Goal: Check status: Check status

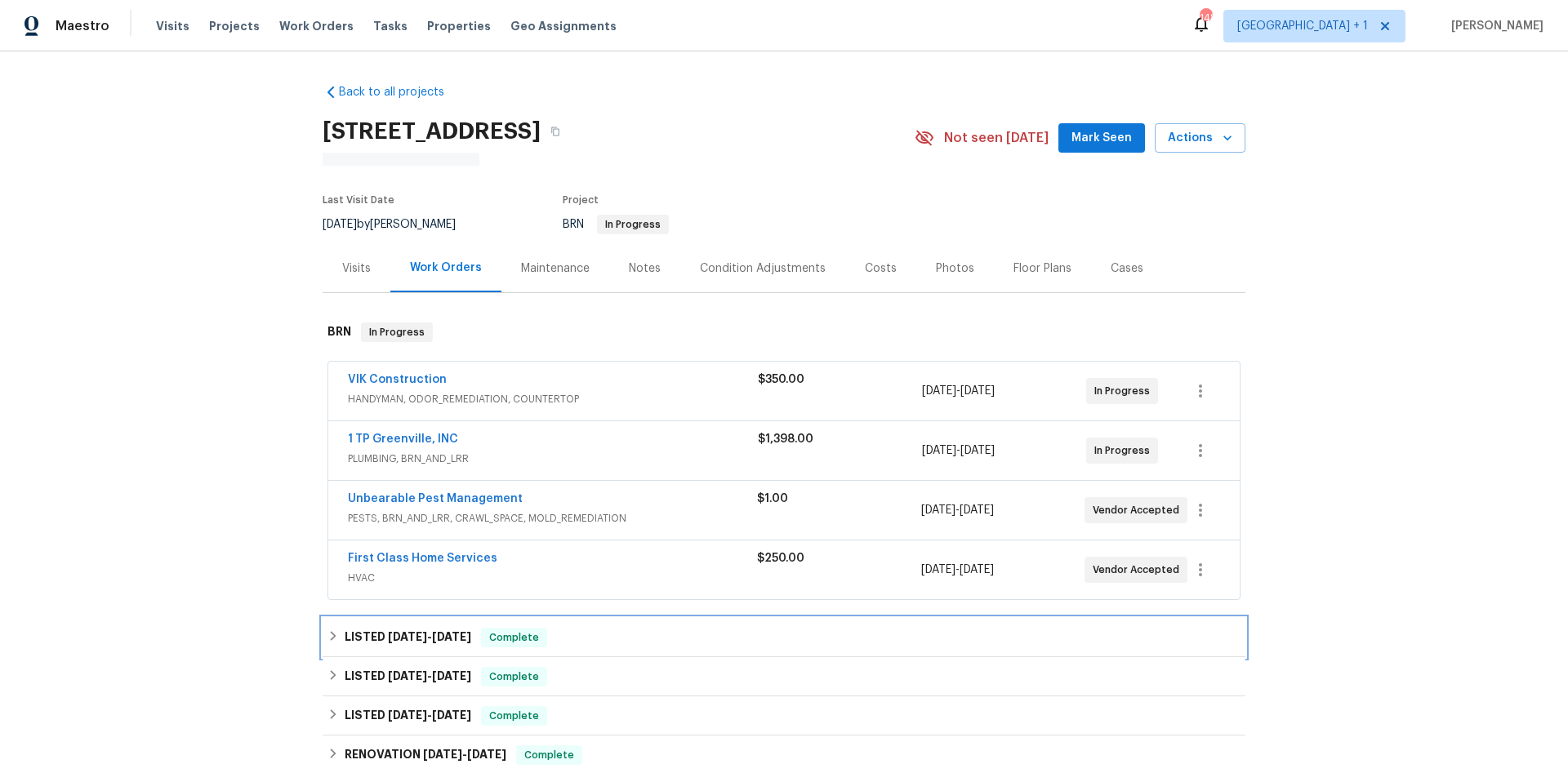
click at [554, 637] on div "LISTED [DATE] - [DATE] Complete" at bounding box center [784, 637] width 913 height 19
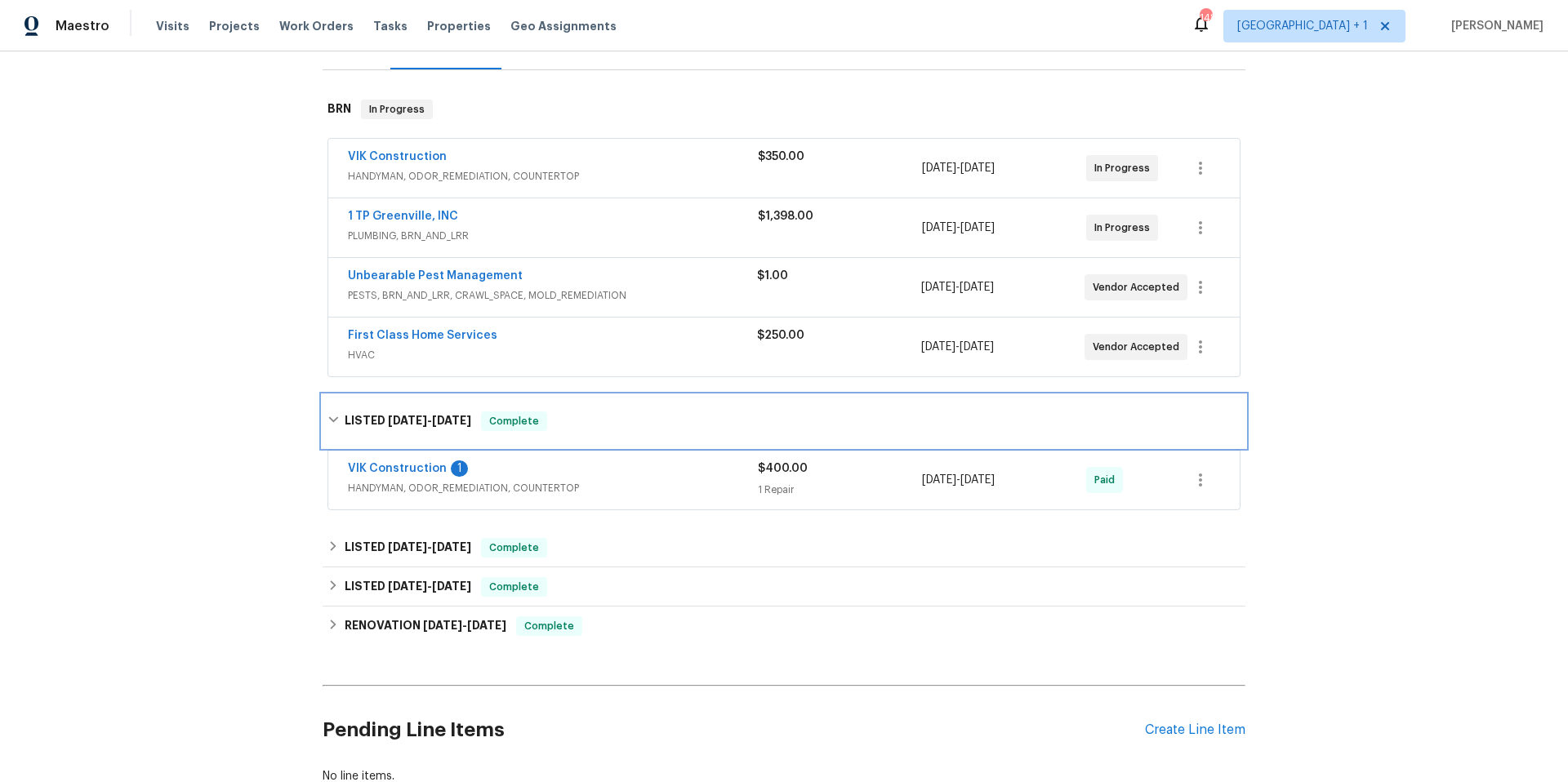
scroll to position [249, 0]
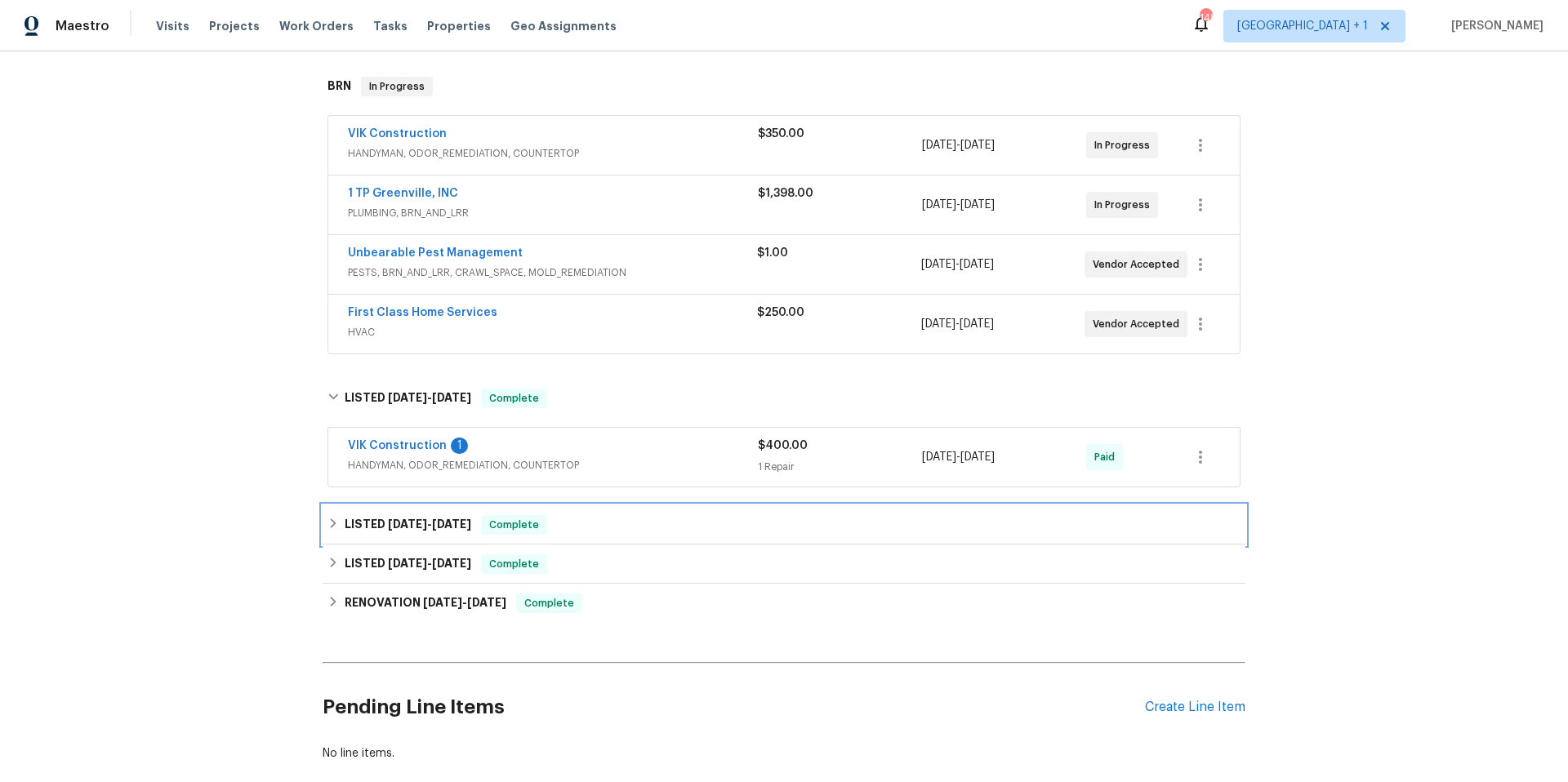
click at [615, 525] on div "LISTED [DATE] - [DATE] Complete" at bounding box center [784, 525] width 913 height 19
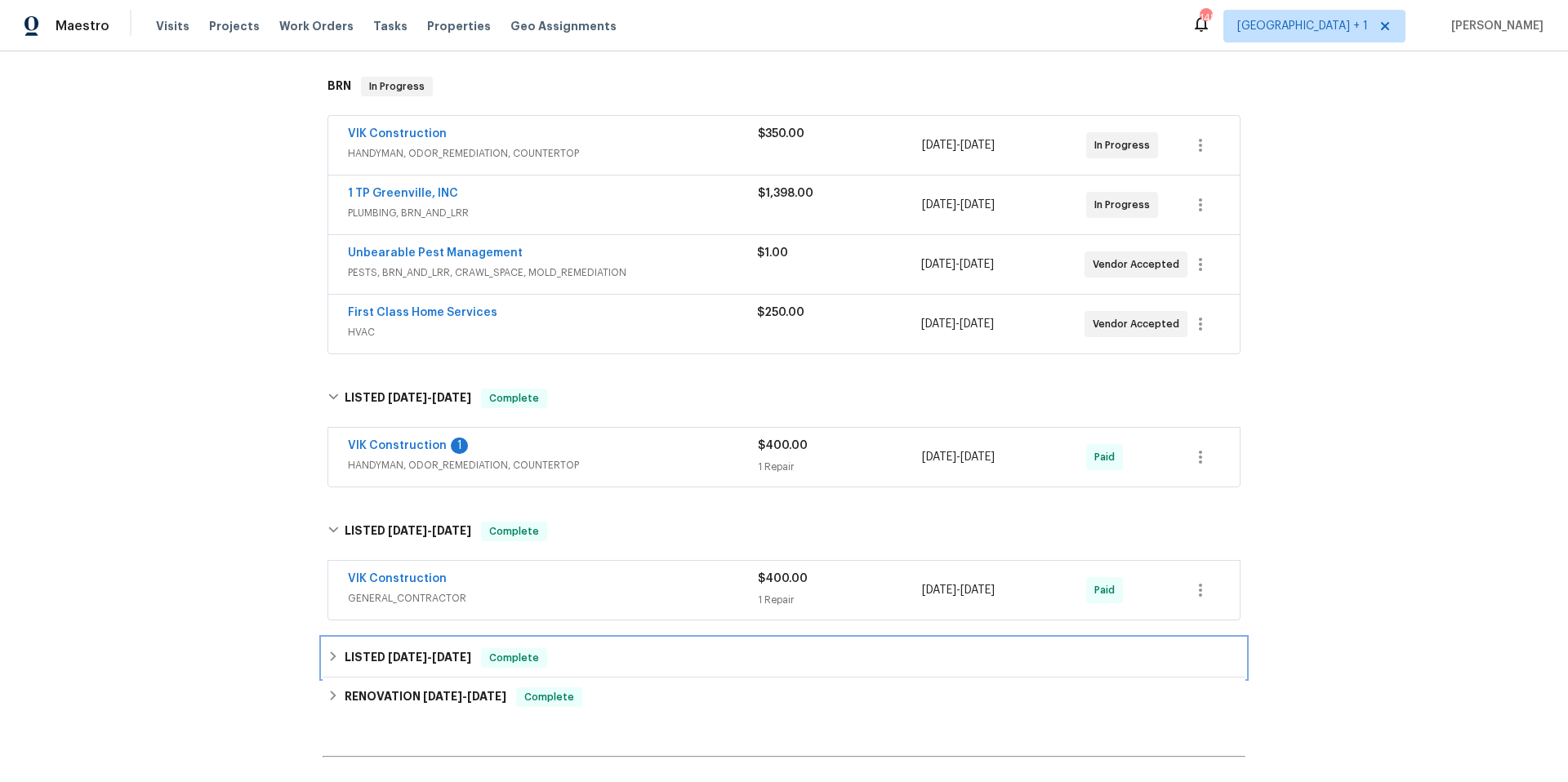
click at [618, 646] on div "LISTED [DATE] - [DATE] Complete" at bounding box center [783, 658] width 923 height 40
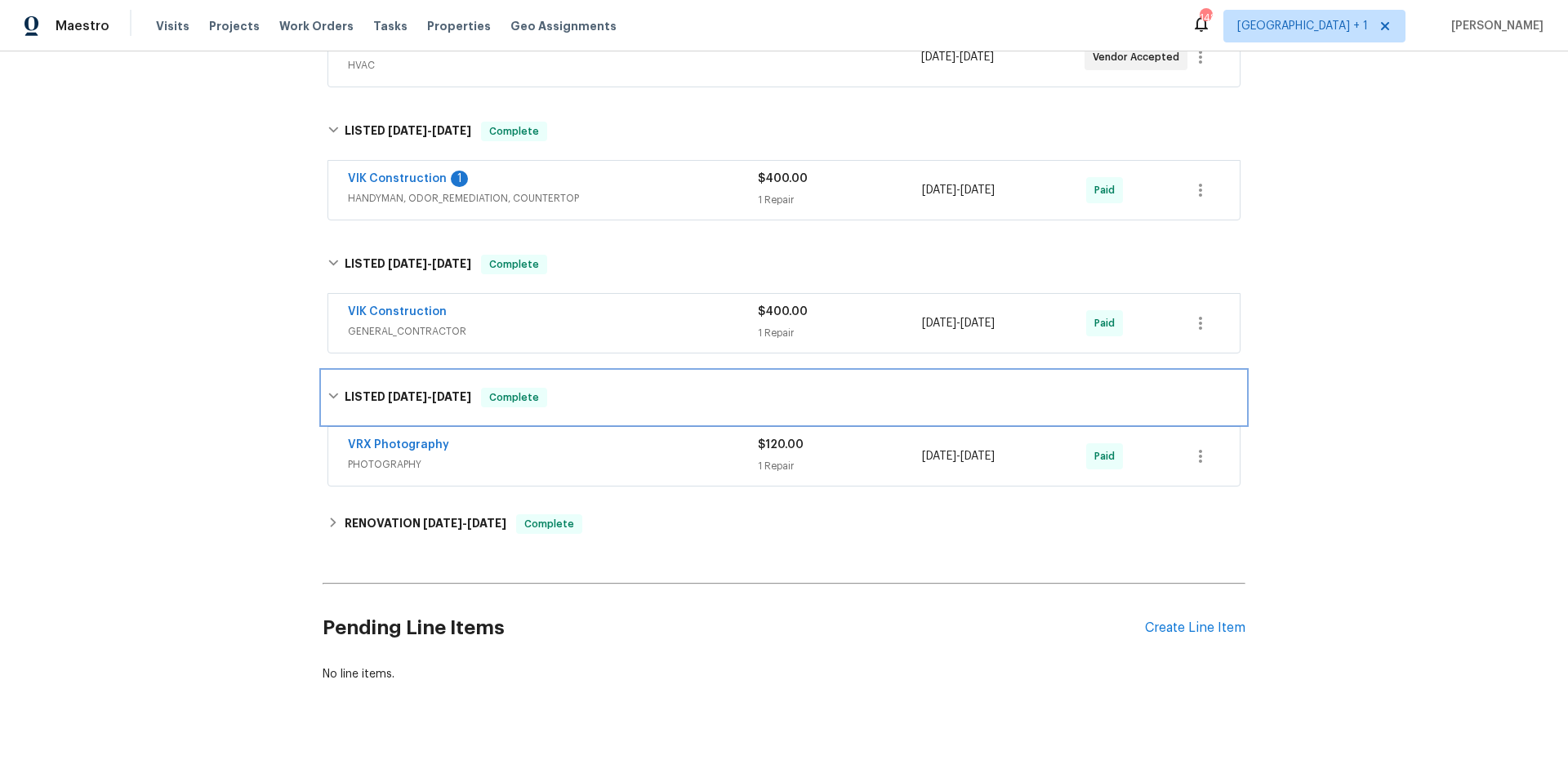
scroll to position [522, 0]
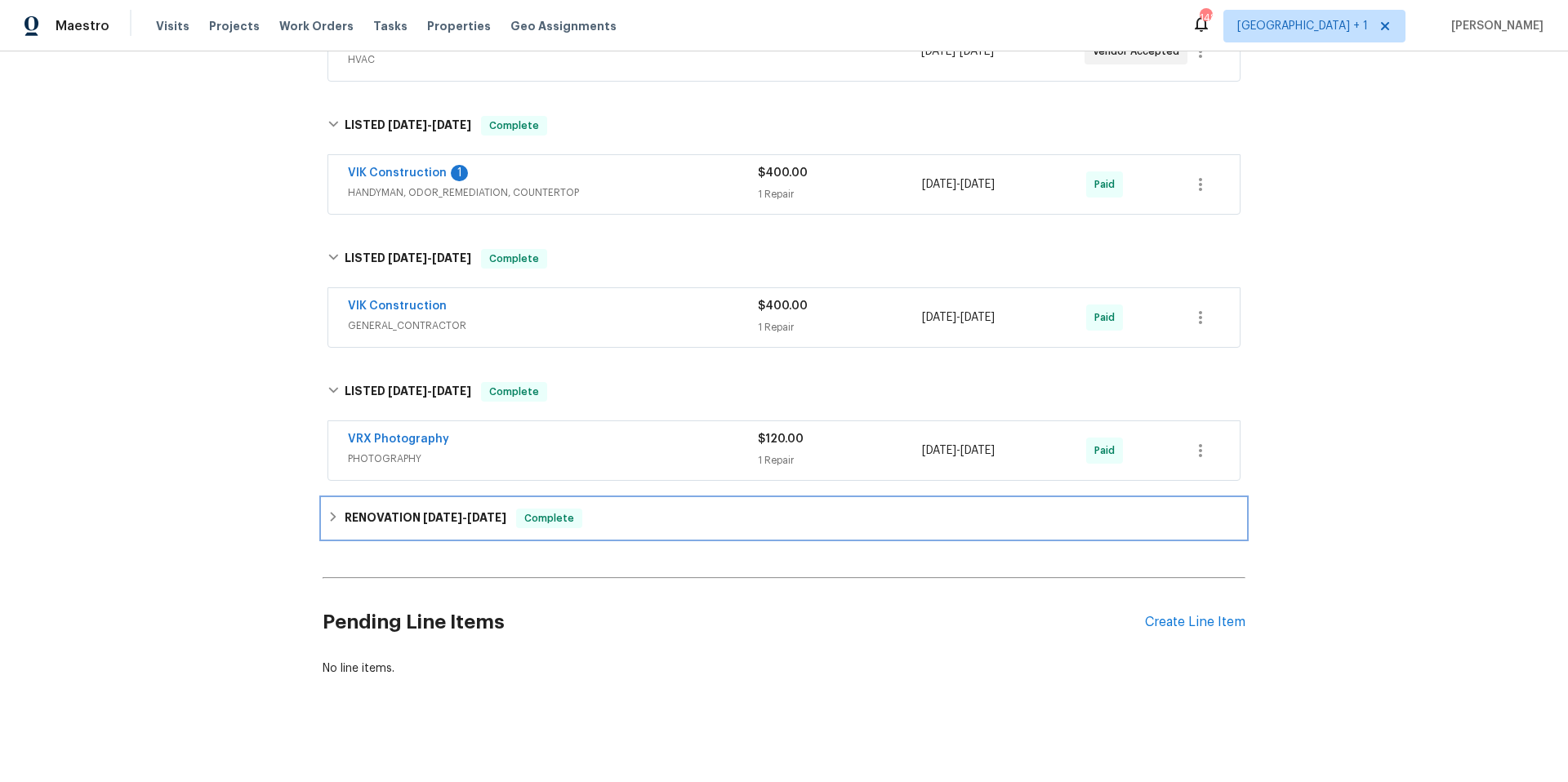
click at [635, 525] on div "RENOVATION [DATE] - [DATE] Complete" at bounding box center [784, 518] width 913 height 19
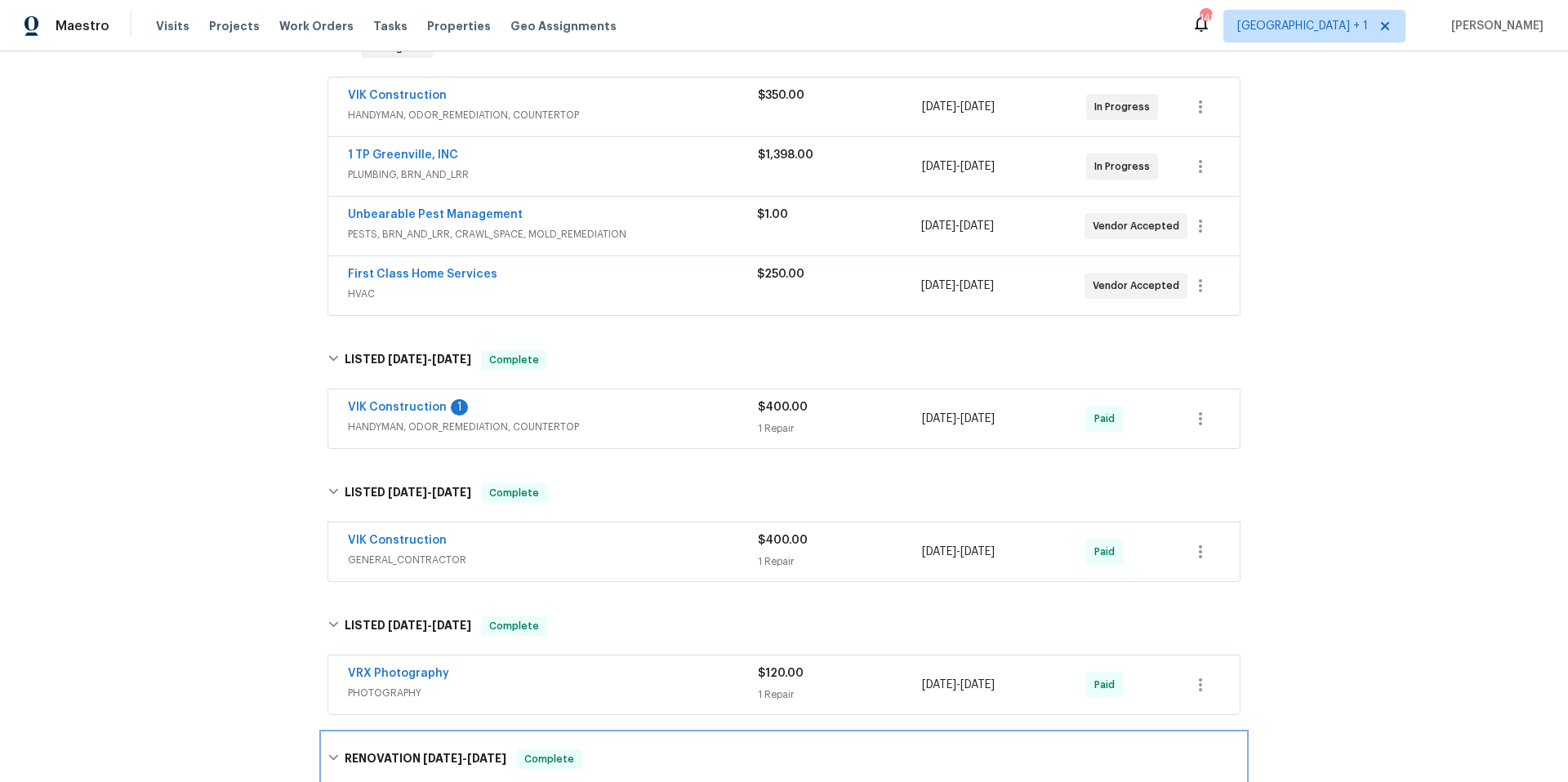
scroll to position [62, 0]
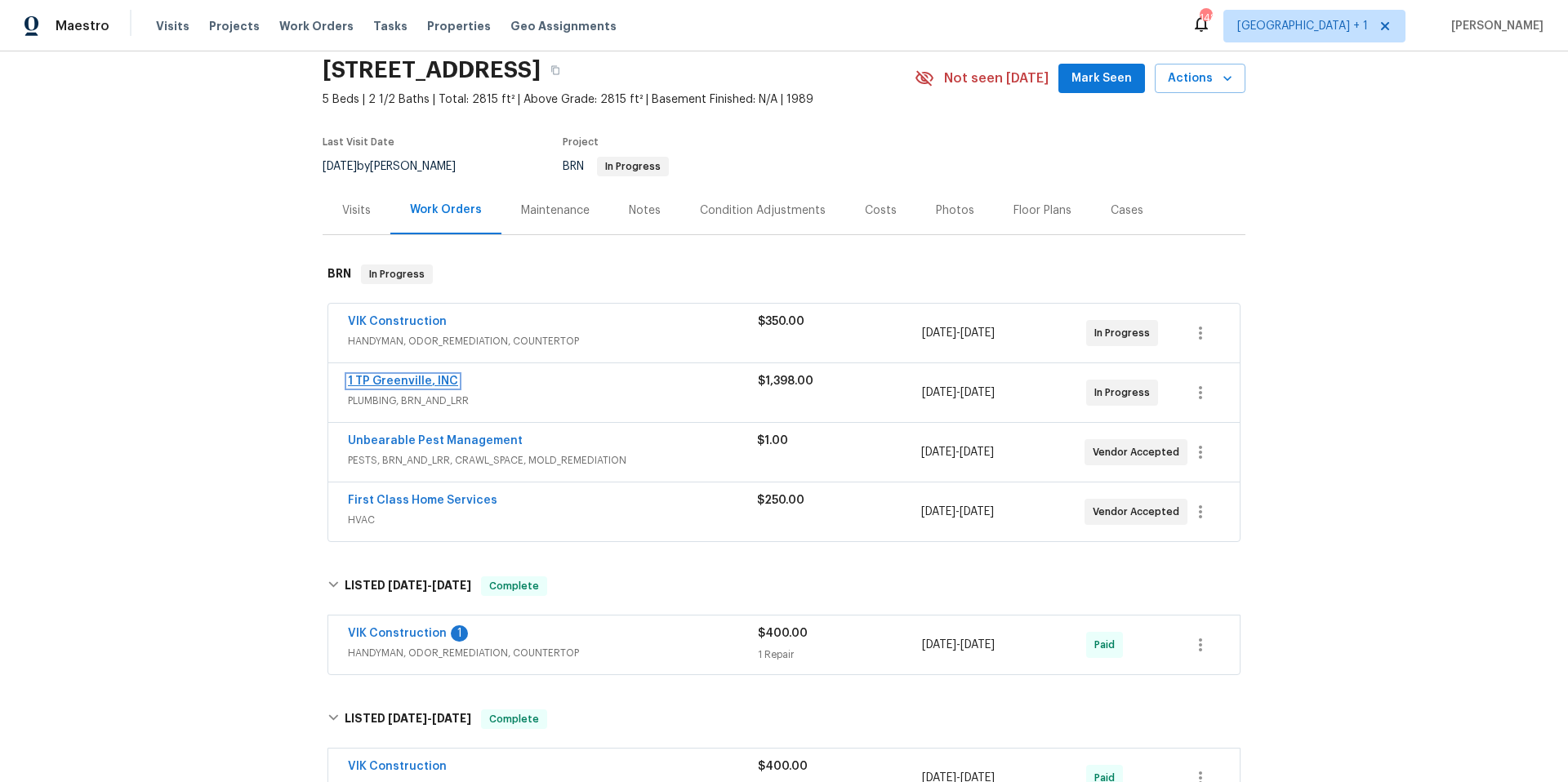
click at [414, 386] on link "1 TP Greenville, INC" at bounding box center [403, 381] width 110 height 12
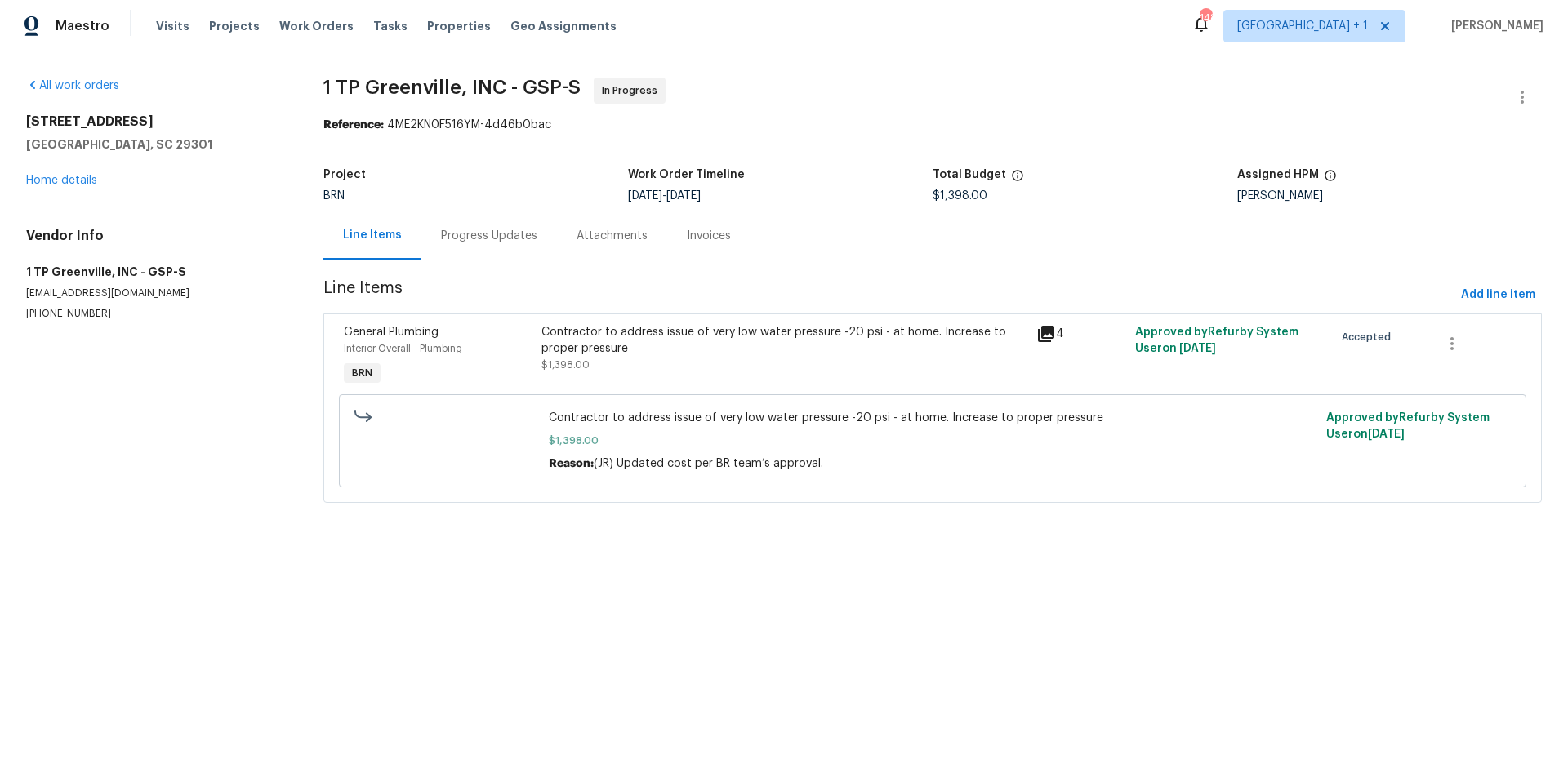
click at [503, 240] on div "Progress Updates" at bounding box center [489, 235] width 96 height 16
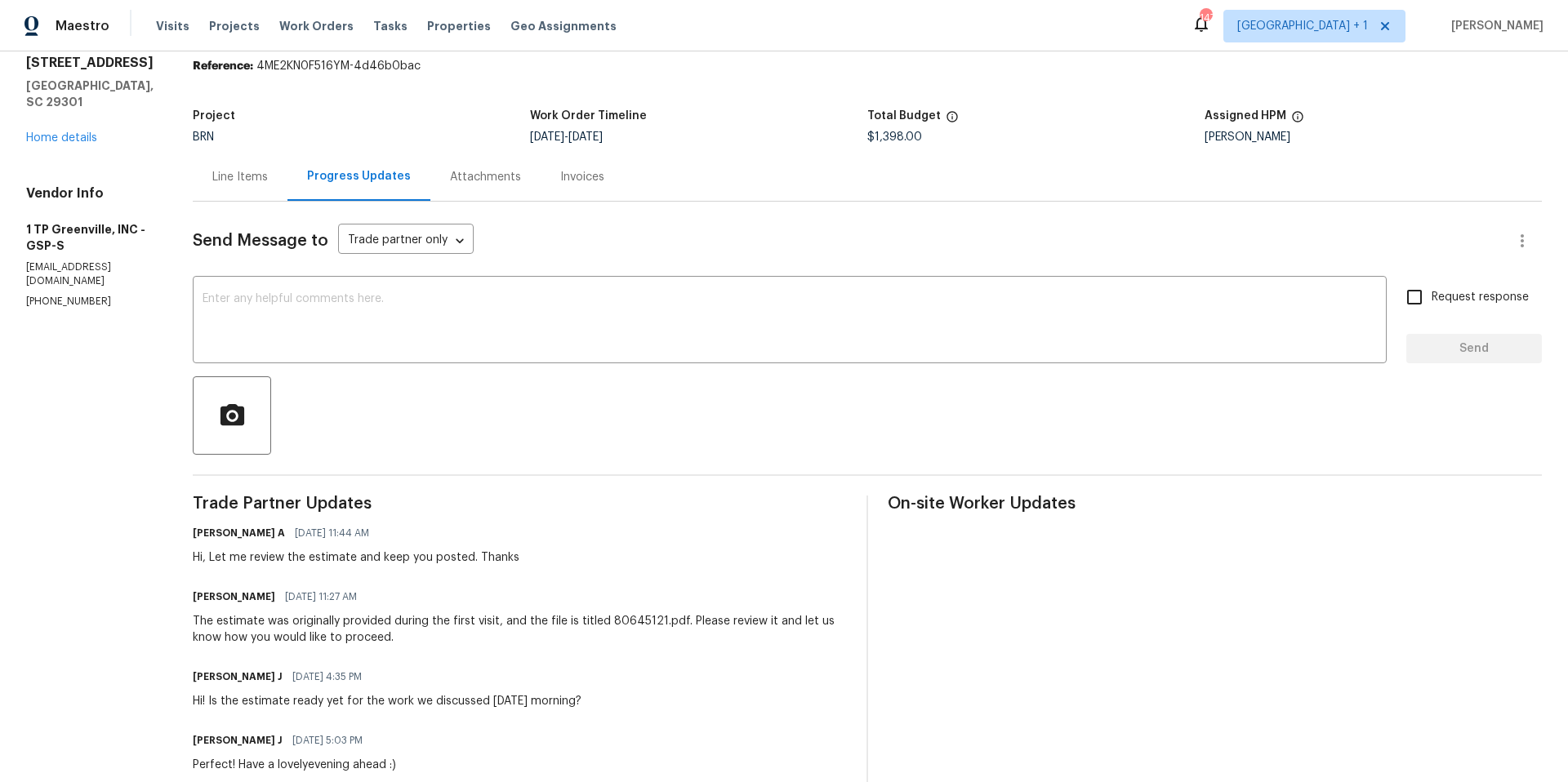
scroll to position [57, 0]
